Goal: Navigation & Orientation: Go to known website

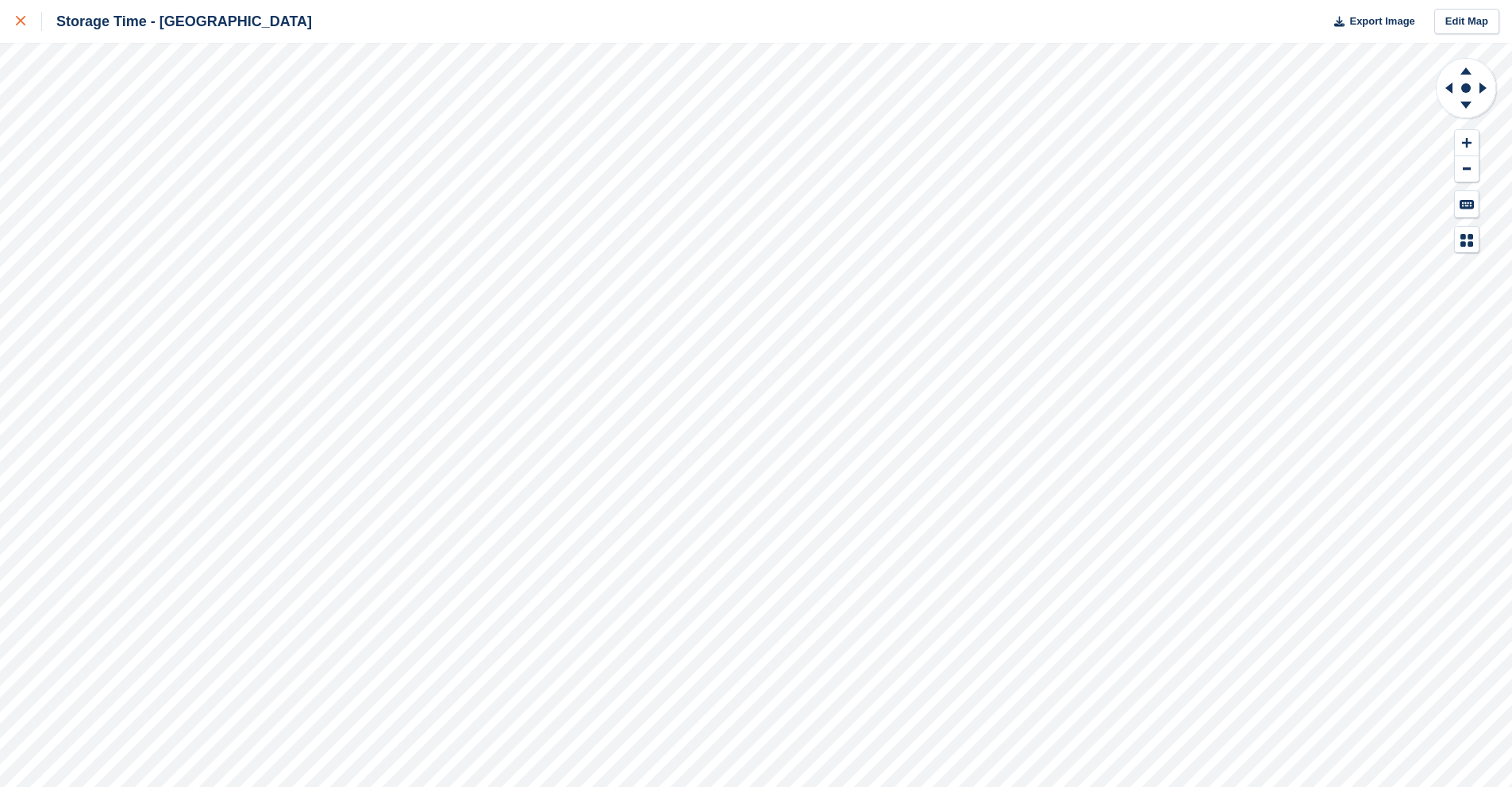
click at [11, 25] on link at bounding box center [20, 21] width 42 height 43
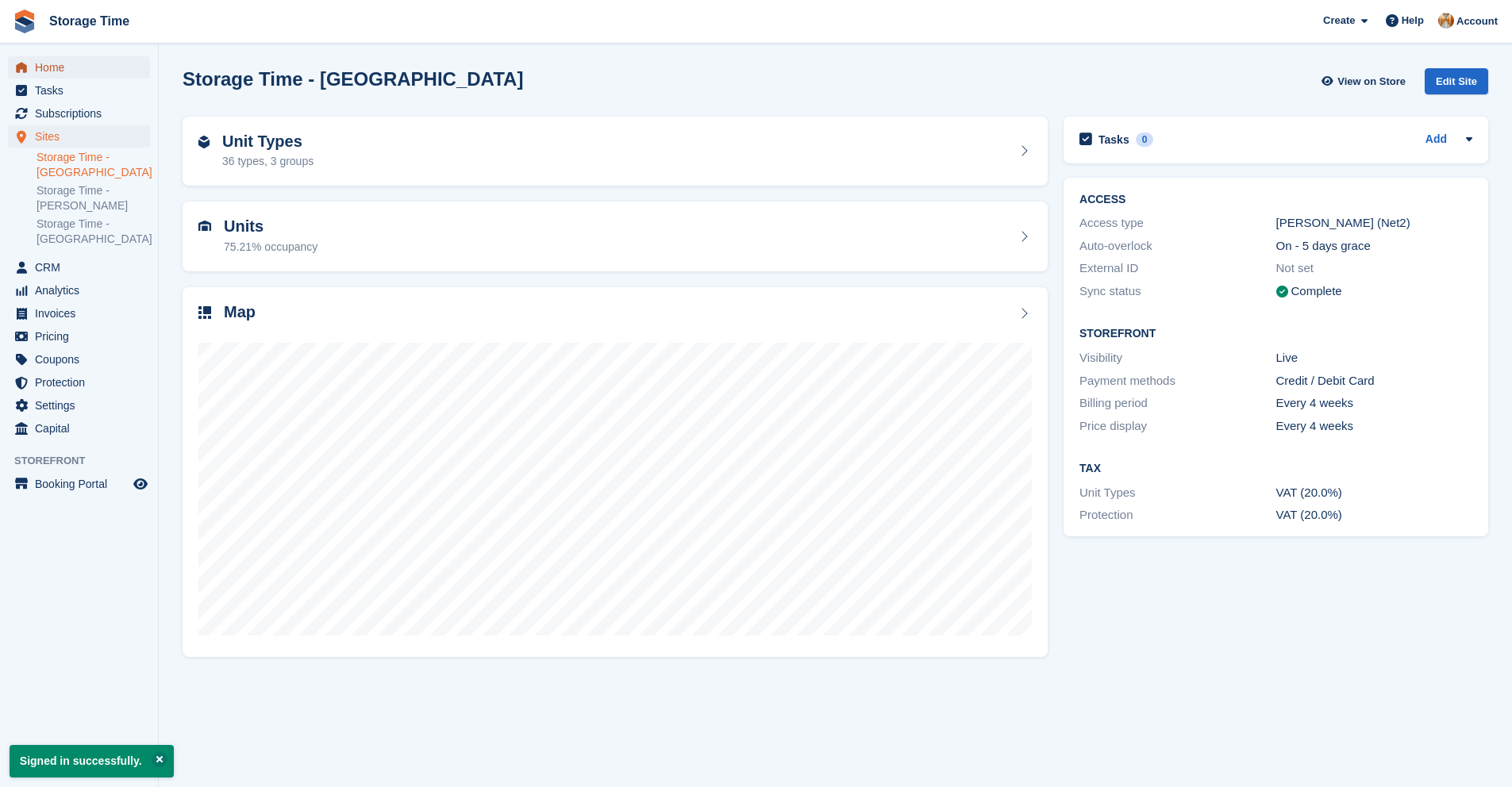
click at [88, 66] on span "Home" at bounding box center [82, 68] width 95 height 22
